Goal: Navigation & Orientation: Find specific page/section

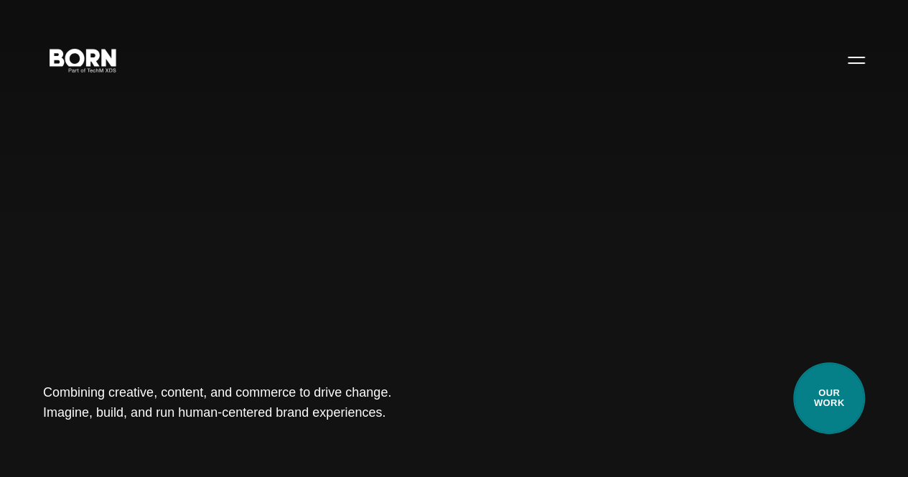
click at [814, 395] on link "Our Work" at bounding box center [829, 398] width 72 height 72
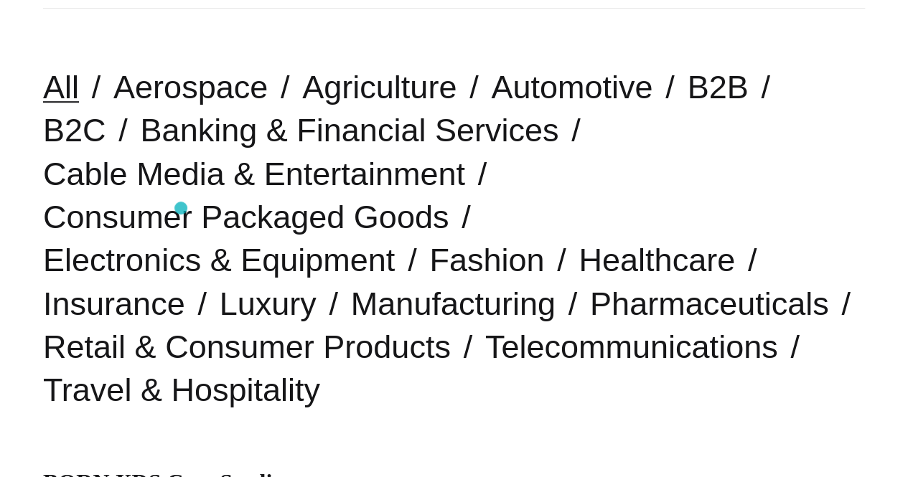
scroll to position [359, 0]
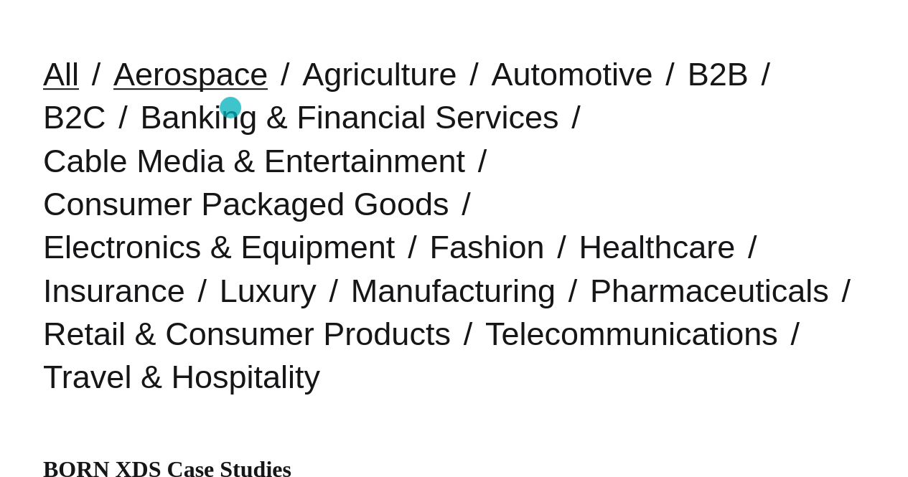
click at [230, 93] on link "Aerospace" at bounding box center [190, 74] width 154 height 37
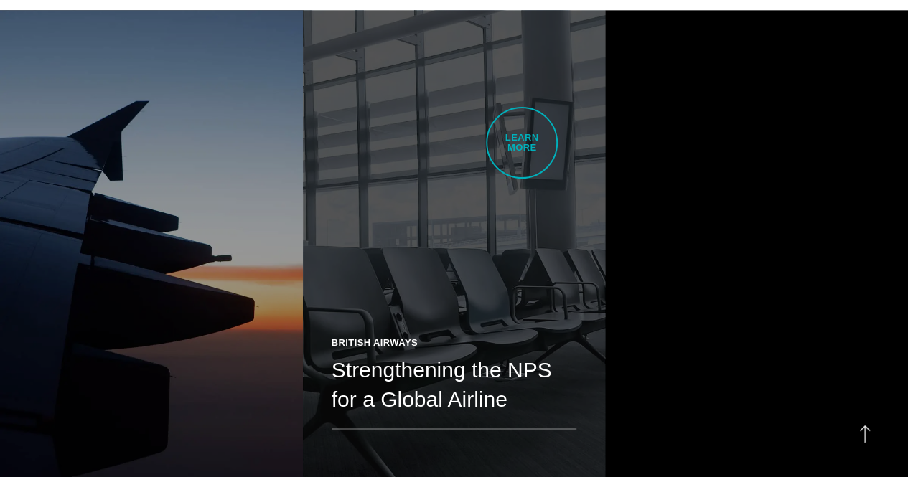
scroll to position [933, 0]
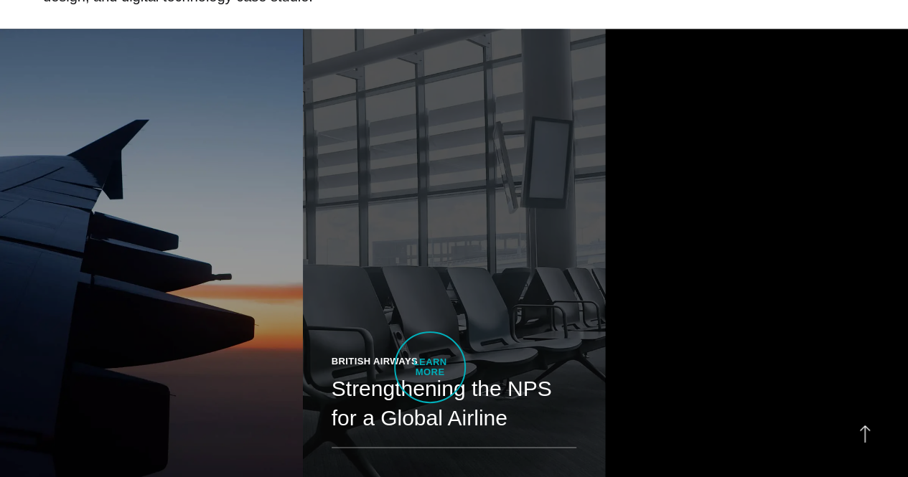
click at [430, 374] on h2 "Strengthening the NPS for a Global Airline" at bounding box center [453, 402] width 245 height 57
